Goal: Task Accomplishment & Management: Complete application form

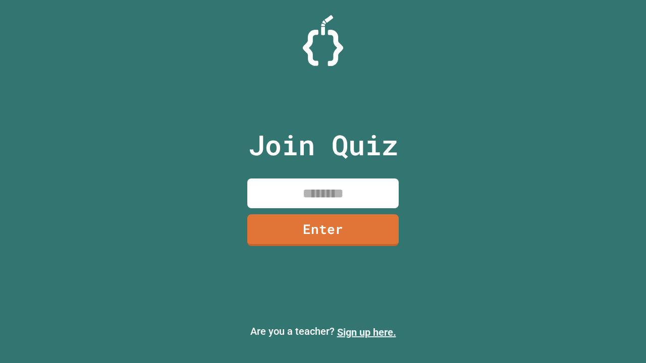
click at [366, 332] on link "Sign up here." at bounding box center [366, 332] width 59 height 12
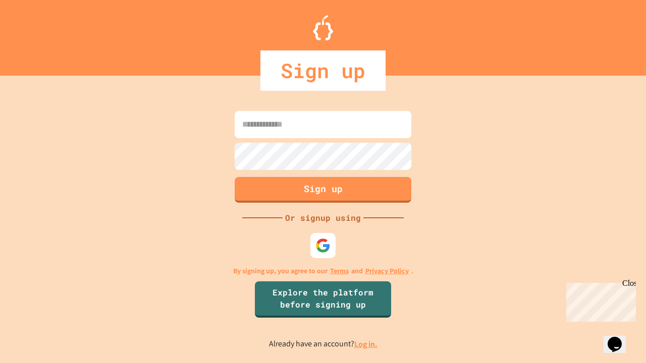
click at [366, 344] on link "Log in." at bounding box center [365, 344] width 23 height 11
